Goal: Transaction & Acquisition: Purchase product/service

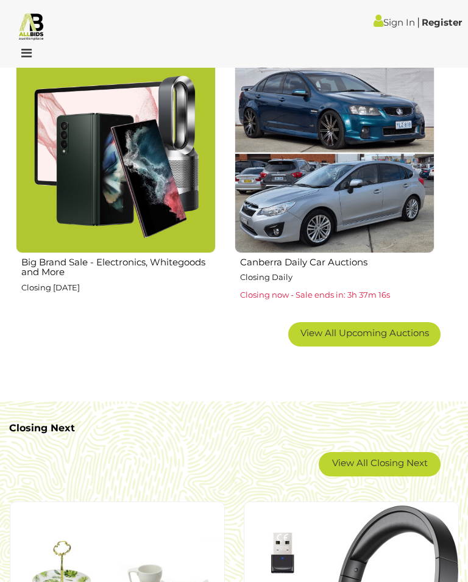
scroll to position [1398, 0]
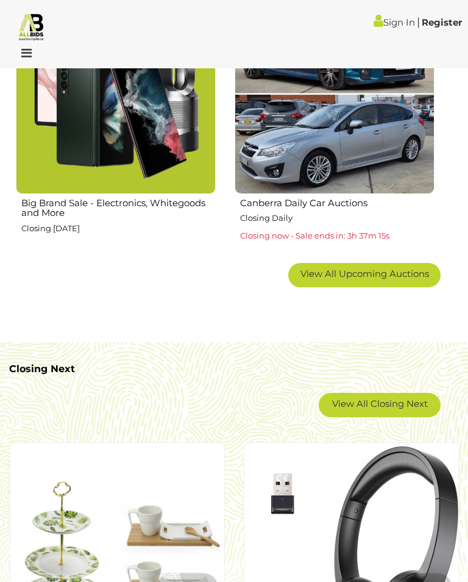
click at [409, 403] on link "View All Closing Next" at bounding box center [380, 405] width 122 height 24
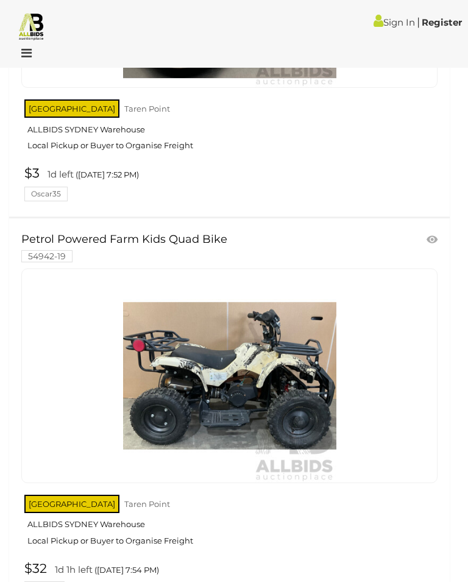
scroll to position [10702, 0]
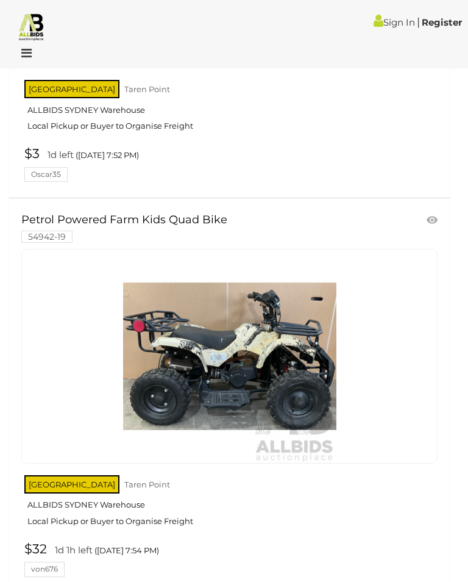
click at [267, 325] on img at bounding box center [229, 355] width 213 height 213
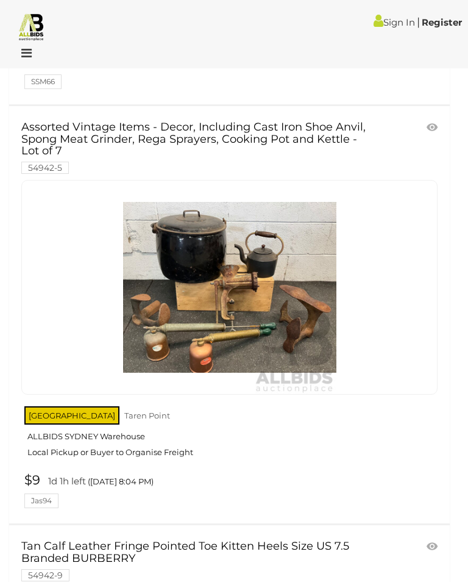
scroll to position [12808, 0]
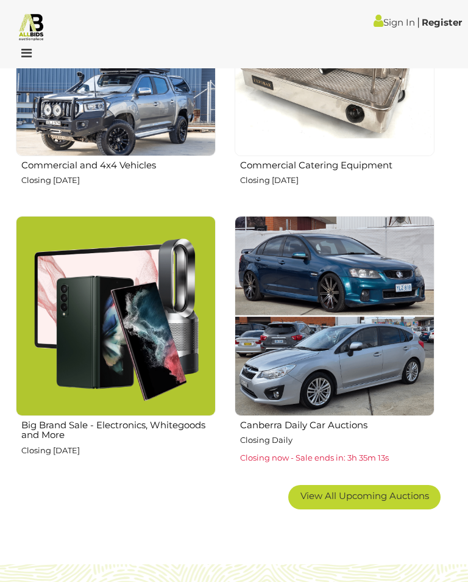
scroll to position [1179, 0]
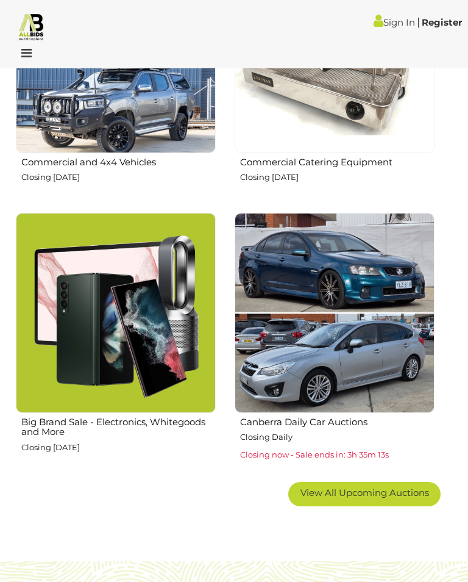
click at [354, 487] on span "View All Upcoming Auctions" at bounding box center [365, 493] width 129 height 12
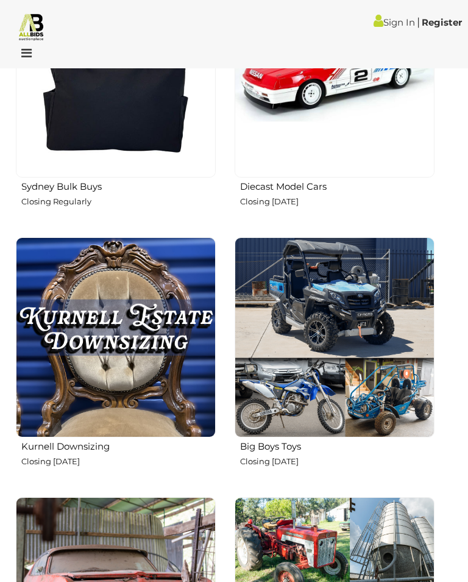
scroll to position [3240, 0]
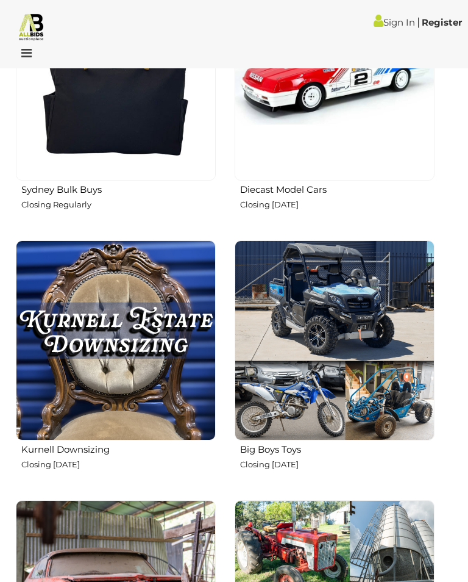
click at [382, 400] on img at bounding box center [335, 340] width 200 height 200
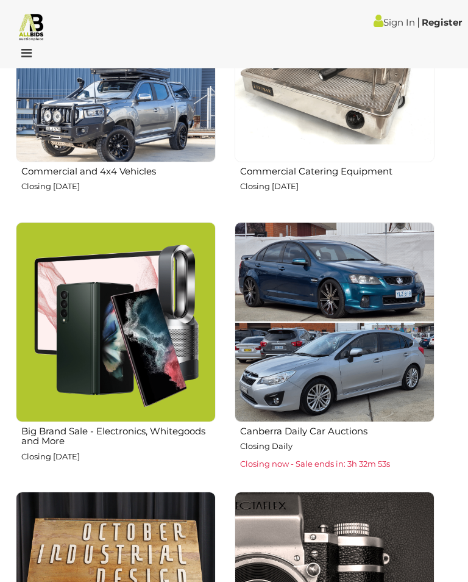
scroll to position [1169, 0]
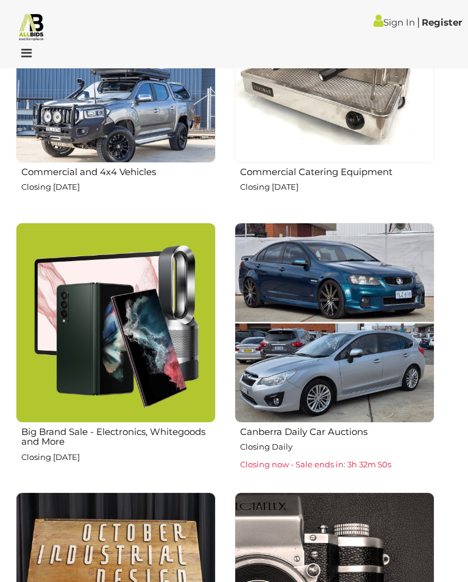
click at [389, 417] on img at bounding box center [335, 323] width 200 height 200
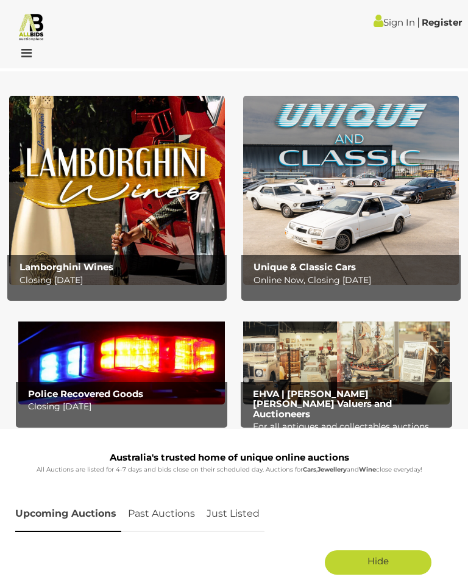
scroll to position [0, 0]
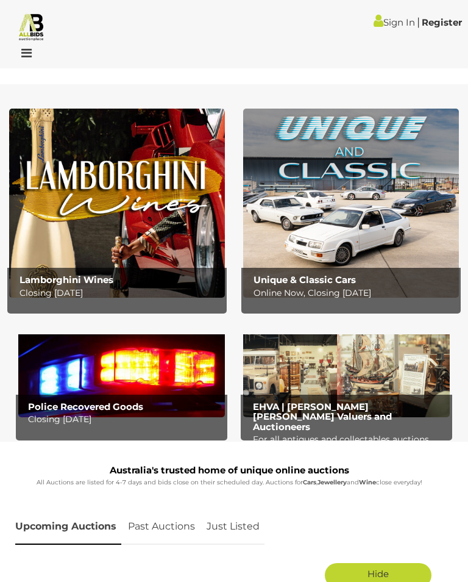
click at [360, 249] on img at bounding box center [351, 203] width 216 height 189
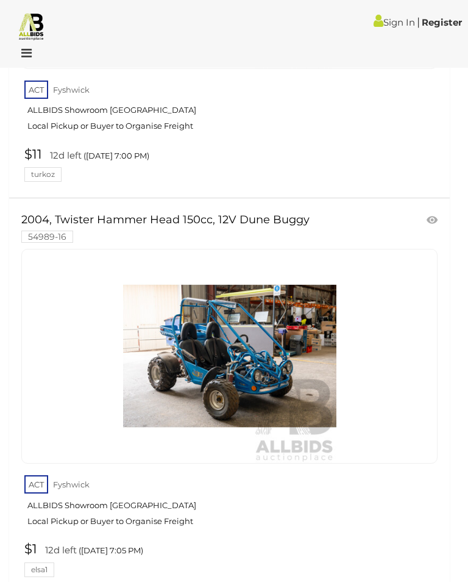
scroll to position [364, 0]
click at [240, 400] on img at bounding box center [229, 355] width 213 height 213
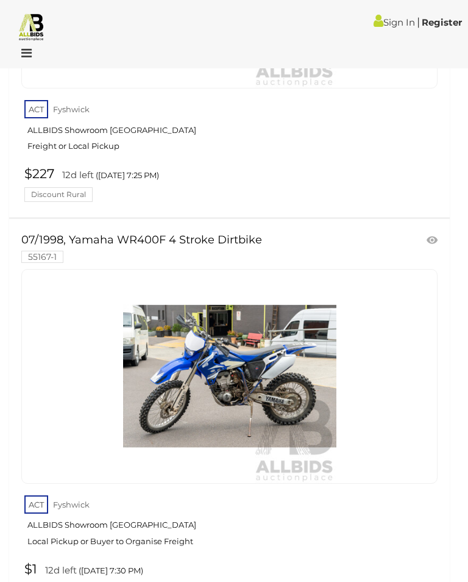
scroll to position [2341, 0]
